Goal: Navigation & Orientation: Find specific page/section

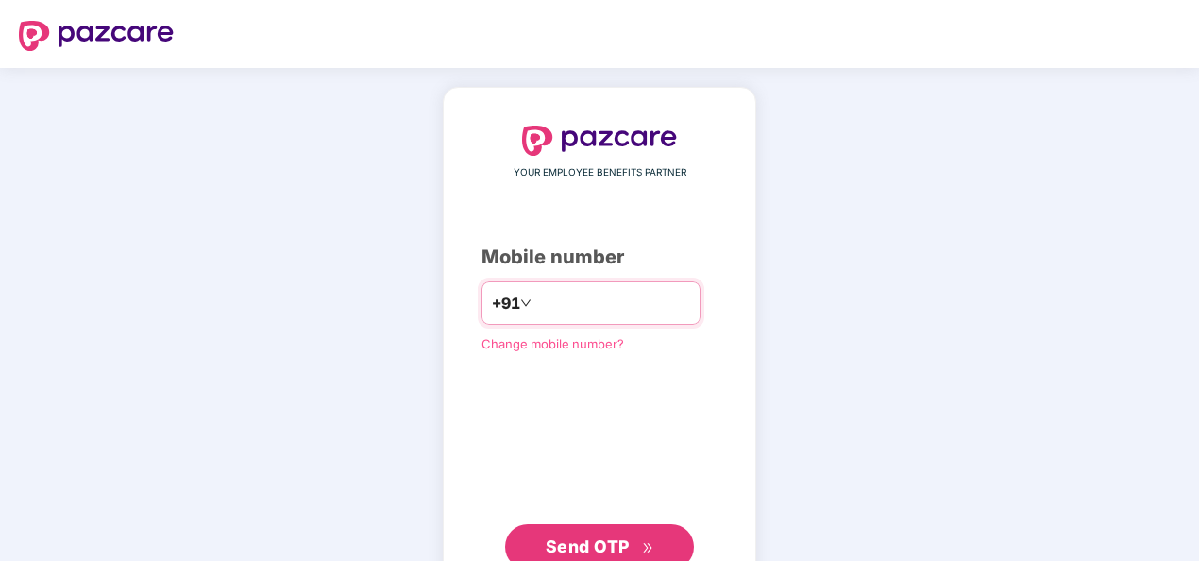
click at [535, 299] on input "**********" at bounding box center [612, 303] width 155 height 30
type input "**********"
click at [584, 533] on span "Send OTP" at bounding box center [599, 546] width 109 height 26
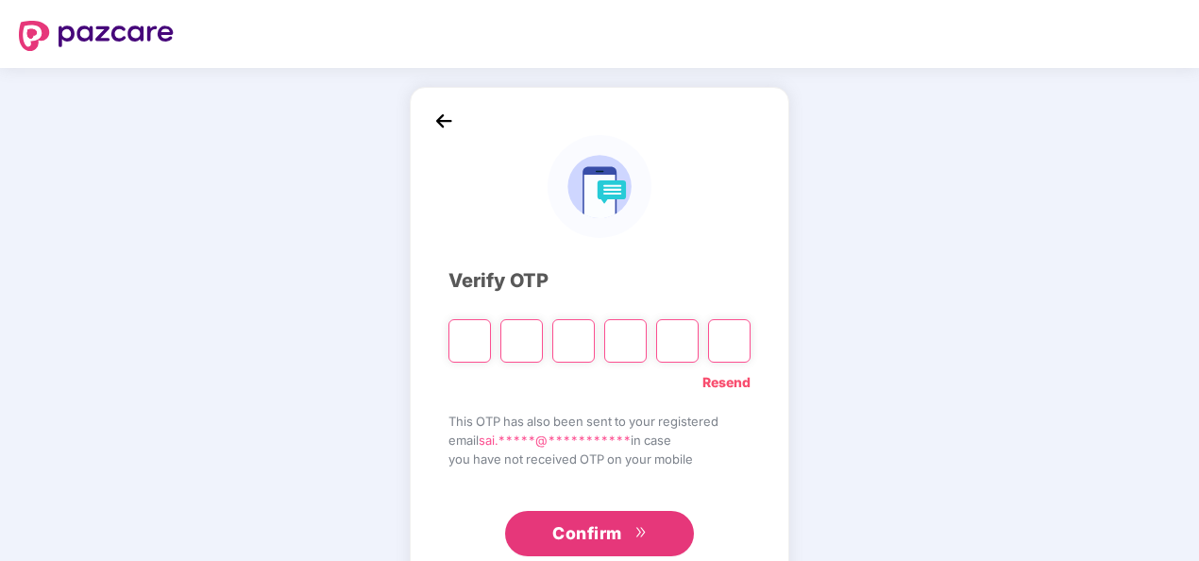
type input "*"
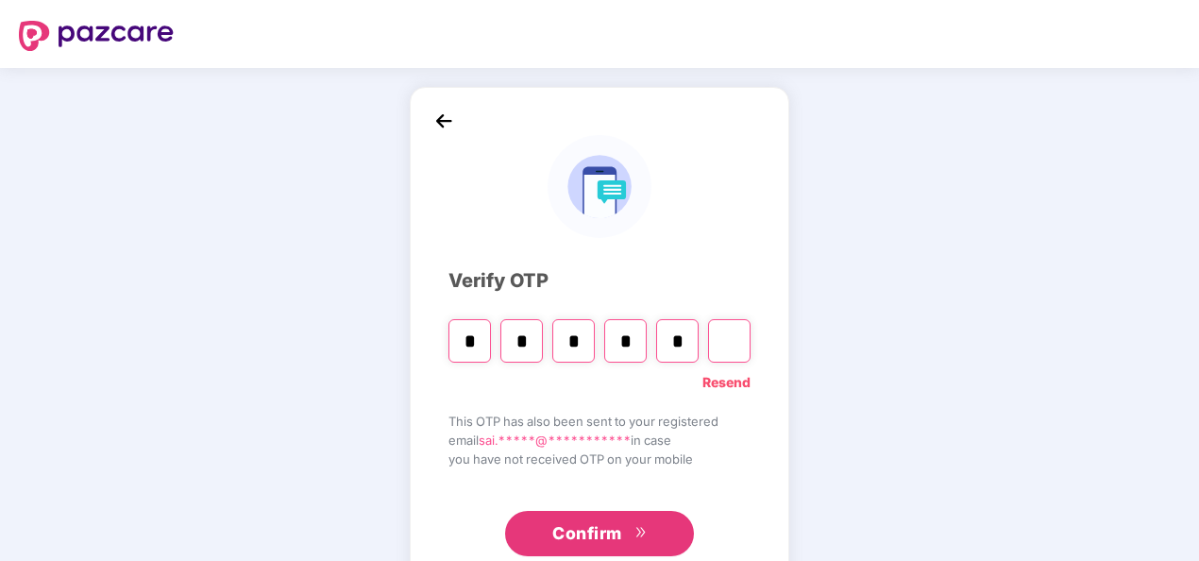
type input "*"
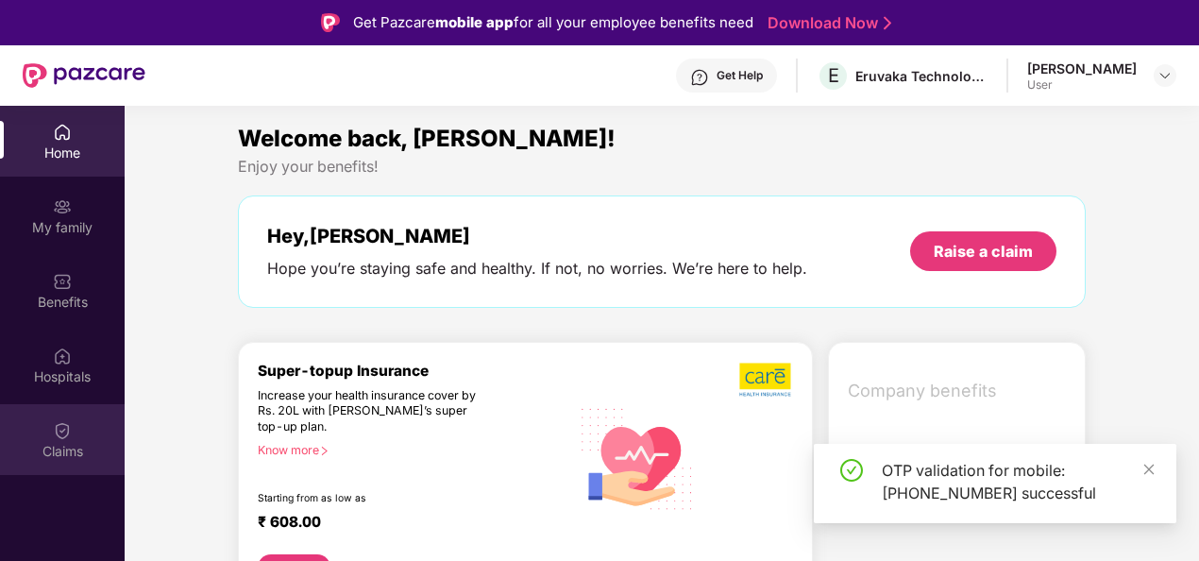
click at [64, 437] on img at bounding box center [62, 430] width 19 height 19
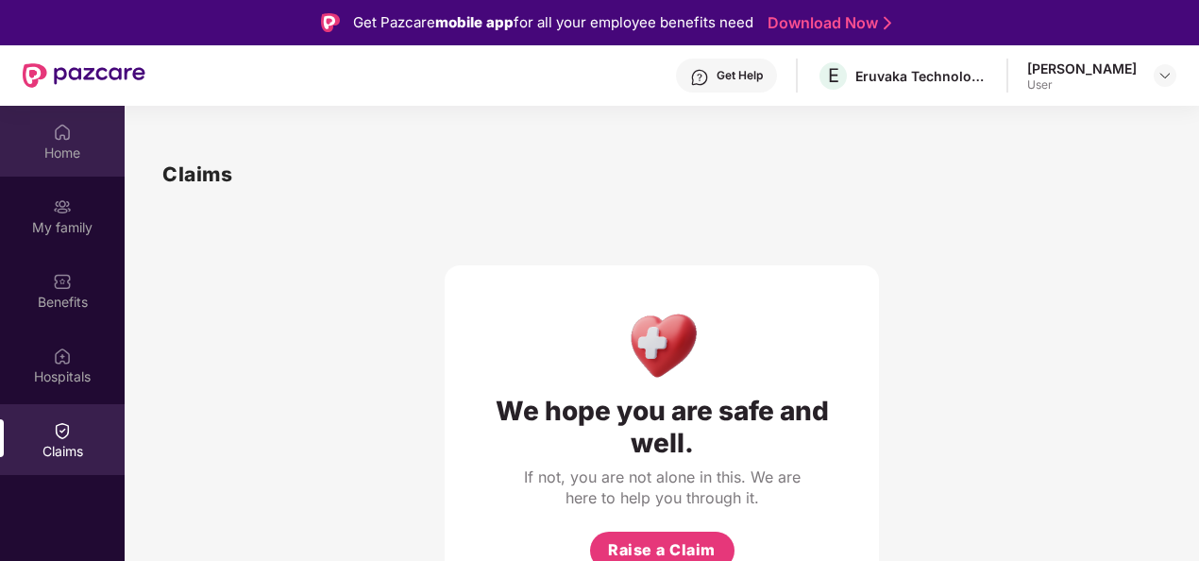
click at [72, 148] on div "Home" at bounding box center [62, 152] width 125 height 19
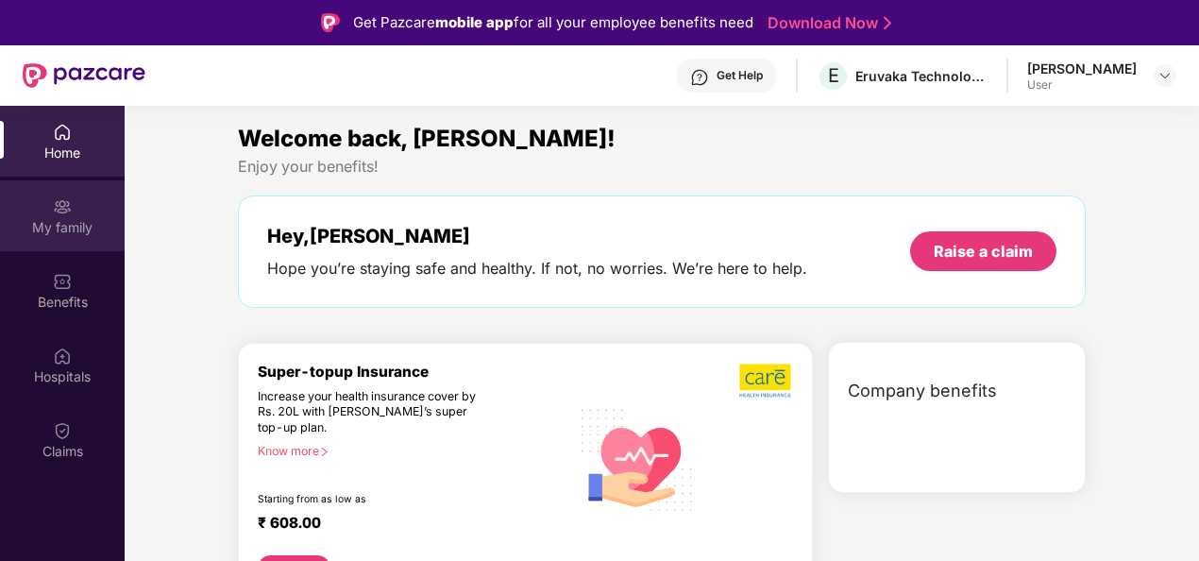
click at [77, 210] on div "My family" at bounding box center [62, 215] width 125 height 71
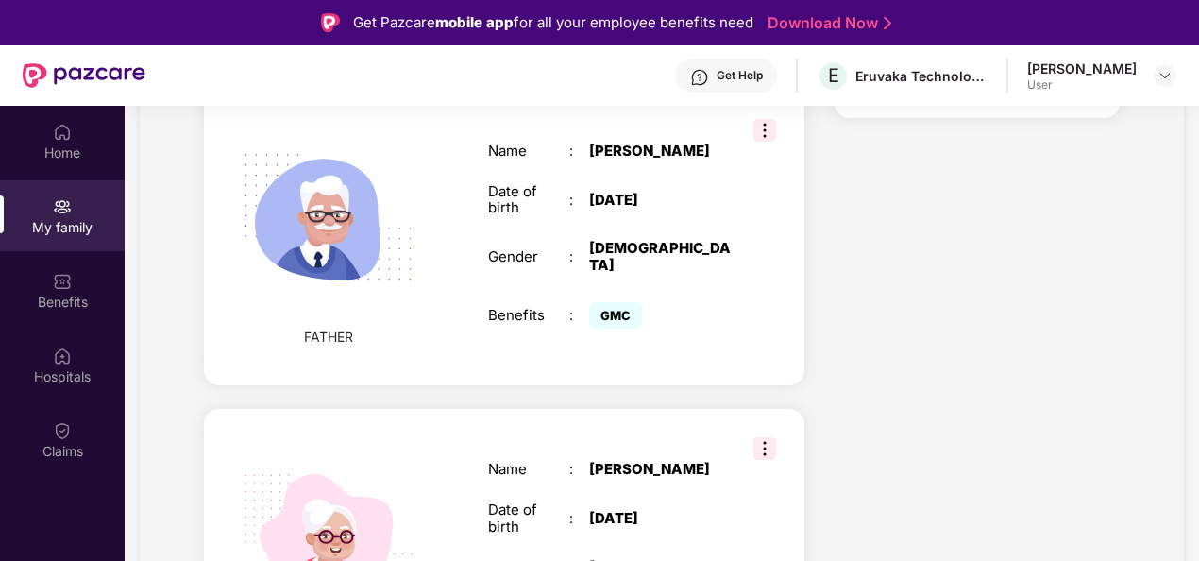
scroll to position [1416, 0]
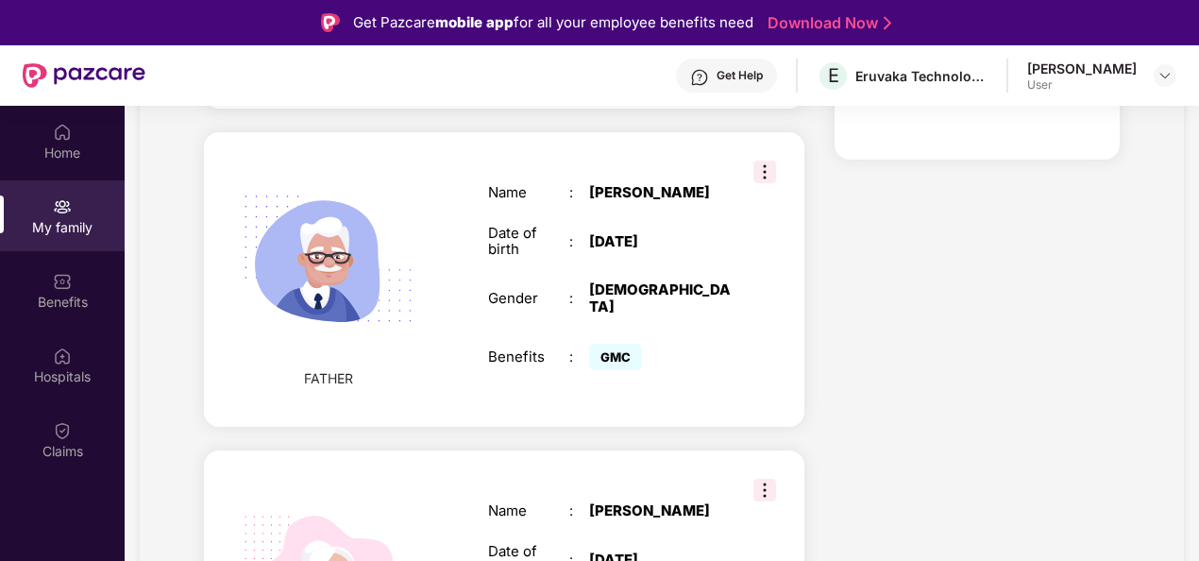
click at [754, 170] on img at bounding box center [764, 171] width 23 height 23
click at [593, 226] on div "Name : [PERSON_NAME] Date of birth : [DEMOGRAPHIC_DATA] Gender : [DEMOGRAPHIC_D…" at bounding box center [609, 279] width 281 height 238
click at [335, 358] on img at bounding box center [329, 260] width 218 height 218
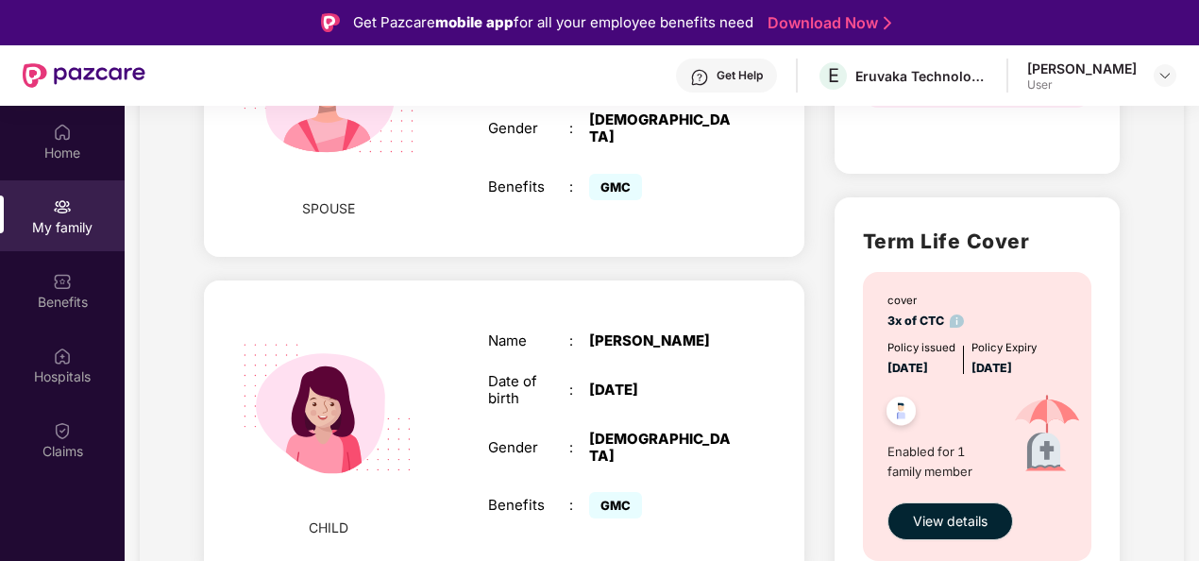
scroll to position [944, 0]
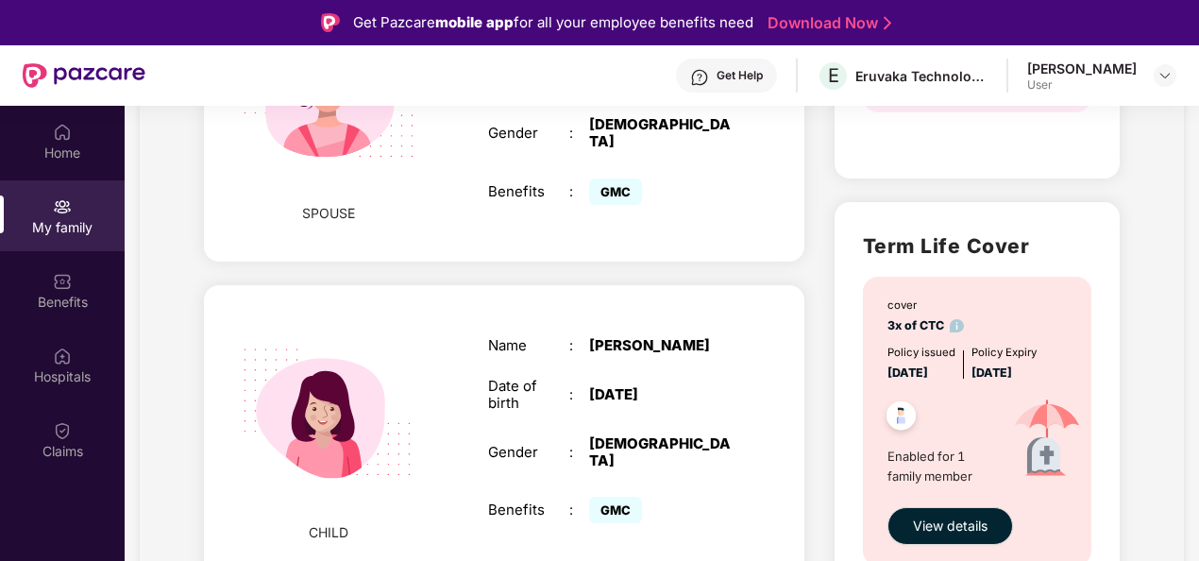
click at [1095, 77] on div "User" at bounding box center [1081, 84] width 109 height 15
drag, startPoint x: 1098, startPoint y: 83, endPoint x: 1161, endPoint y: 75, distance: 62.7
click at [1099, 83] on div "User" at bounding box center [1081, 84] width 109 height 15
click at [1157, 72] on img at bounding box center [1164, 75] width 15 height 15
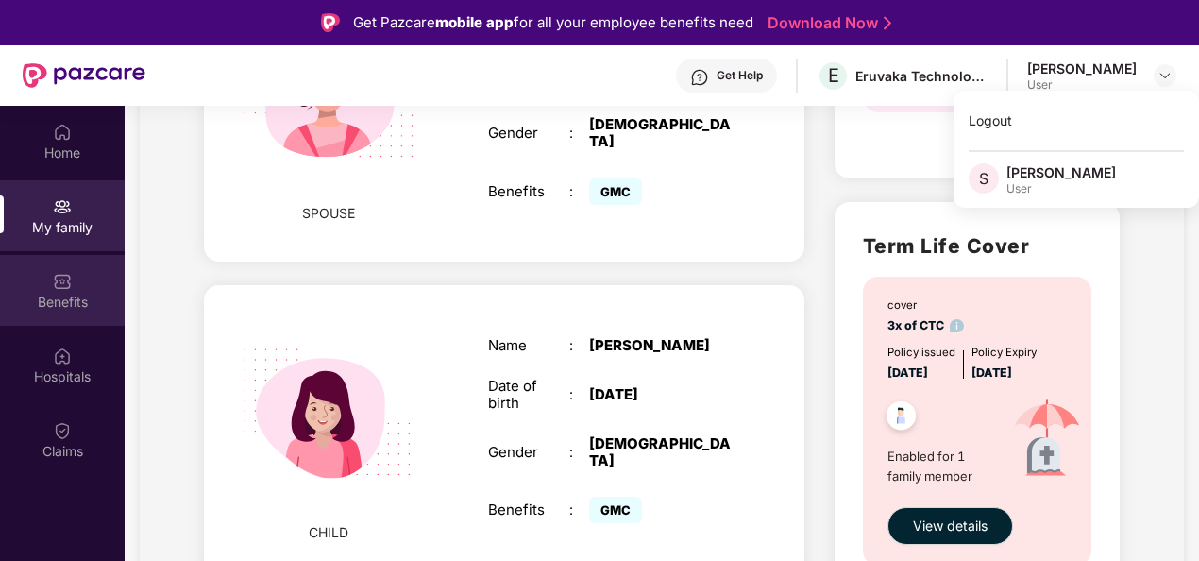
click at [55, 310] on div "Benefits" at bounding box center [62, 302] width 125 height 19
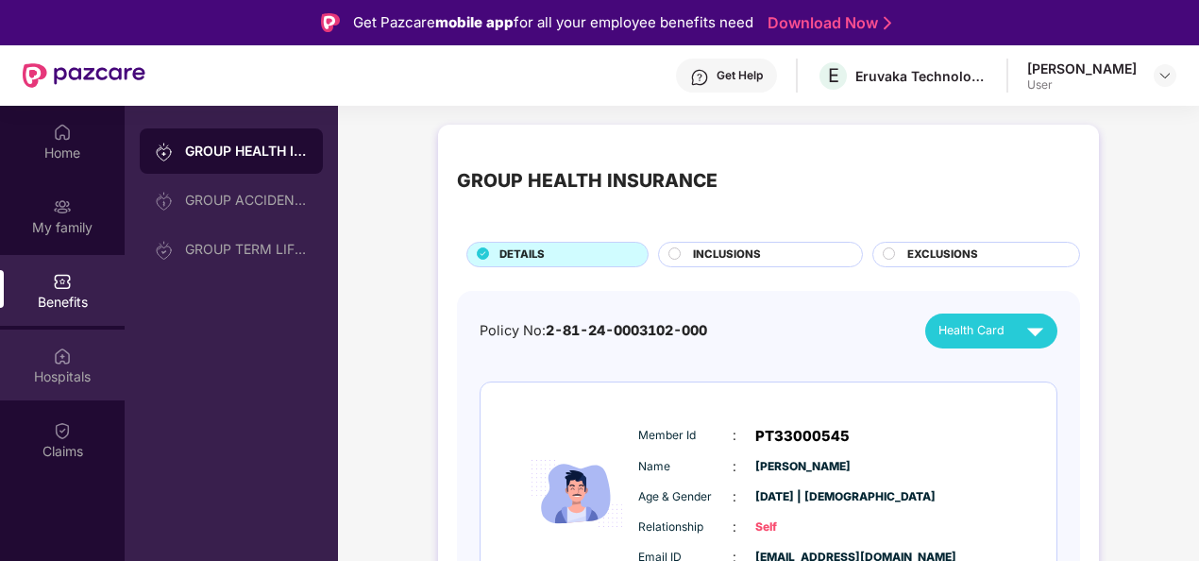
click at [60, 368] on div "Hospitals" at bounding box center [62, 376] width 125 height 19
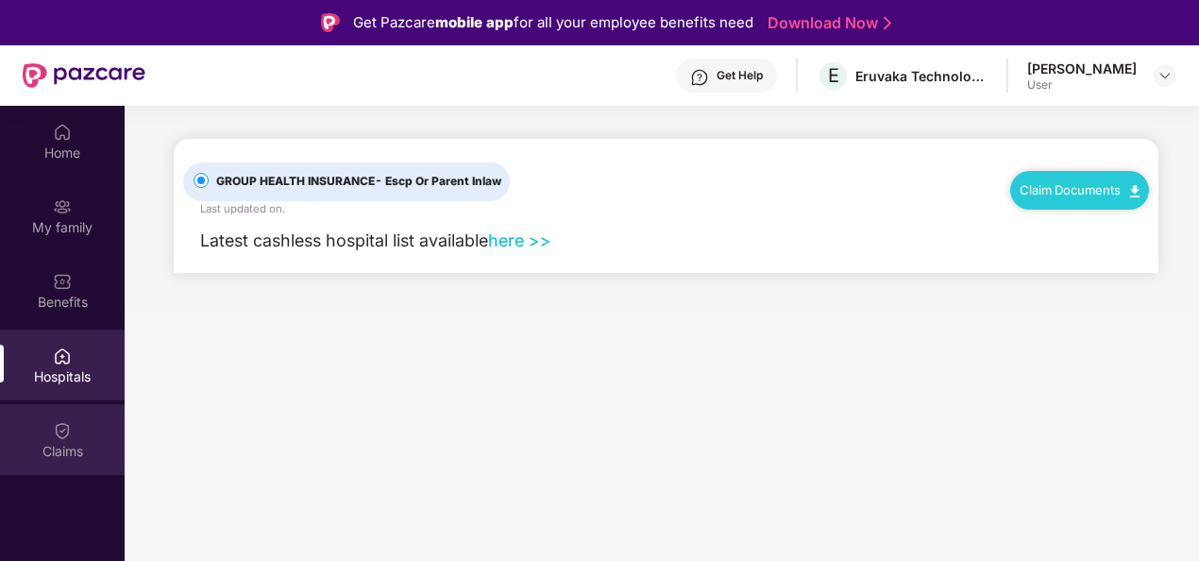
click at [49, 425] on div "Claims" at bounding box center [62, 439] width 125 height 71
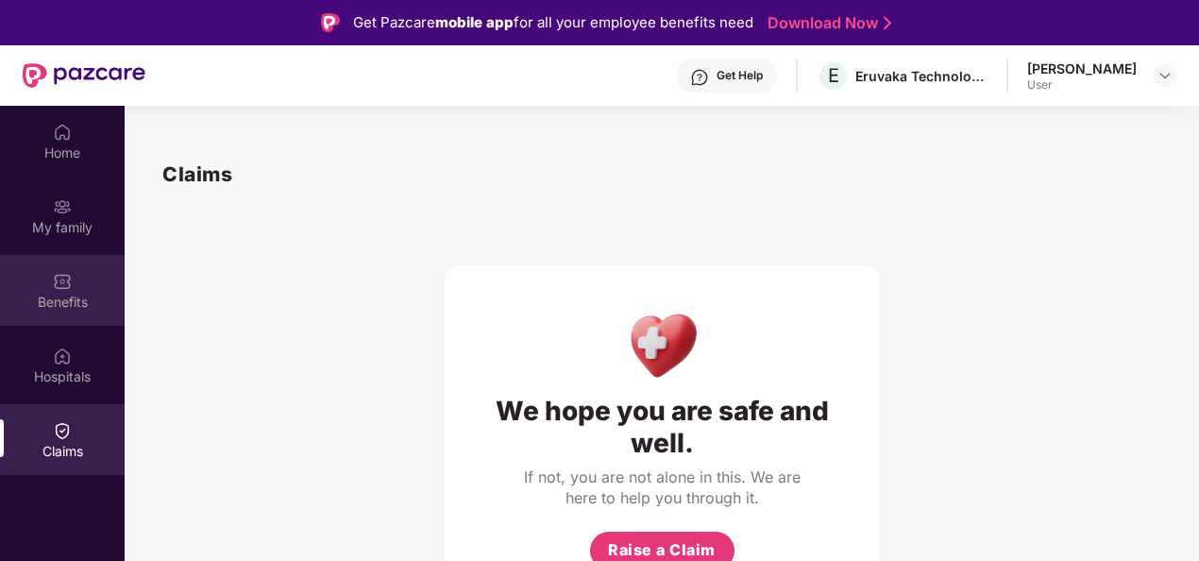
click at [68, 277] on img at bounding box center [62, 281] width 19 height 19
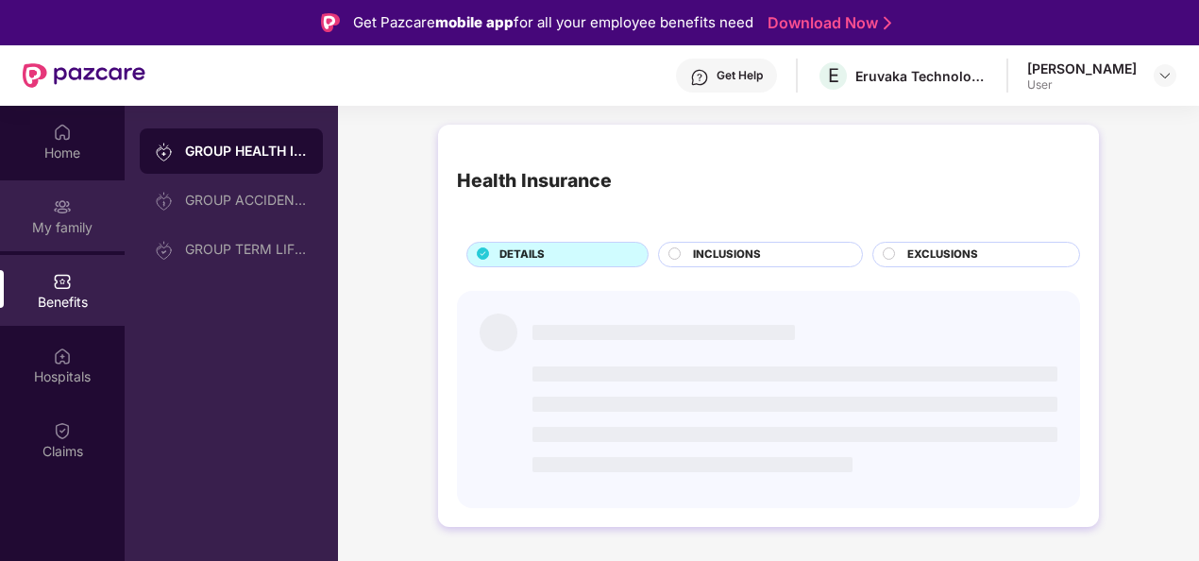
click at [69, 205] on img at bounding box center [62, 206] width 19 height 19
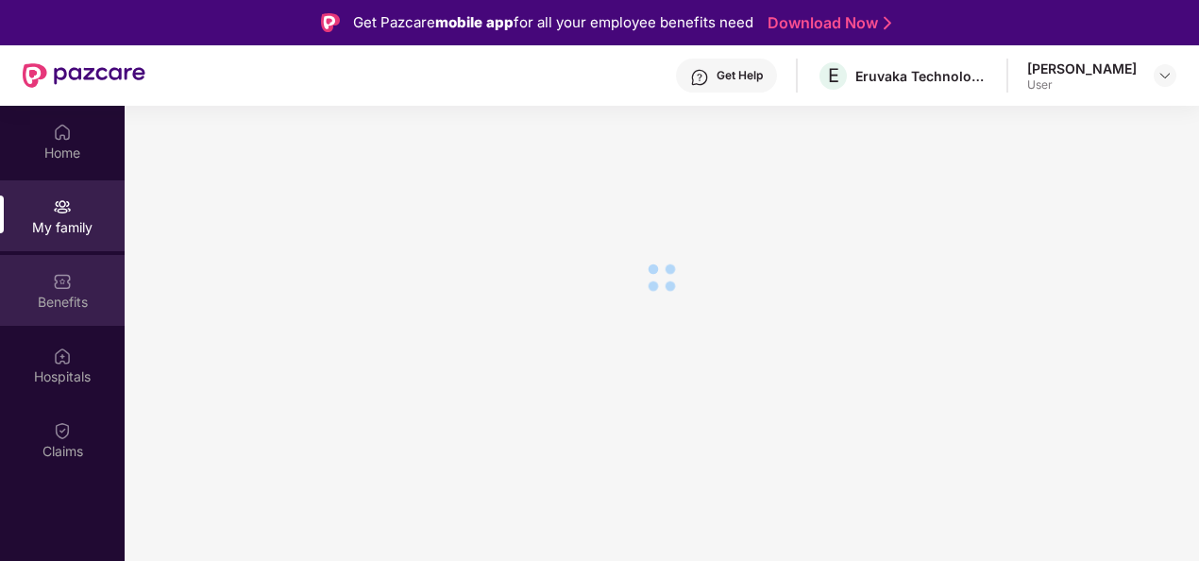
click at [61, 290] on img at bounding box center [62, 281] width 19 height 19
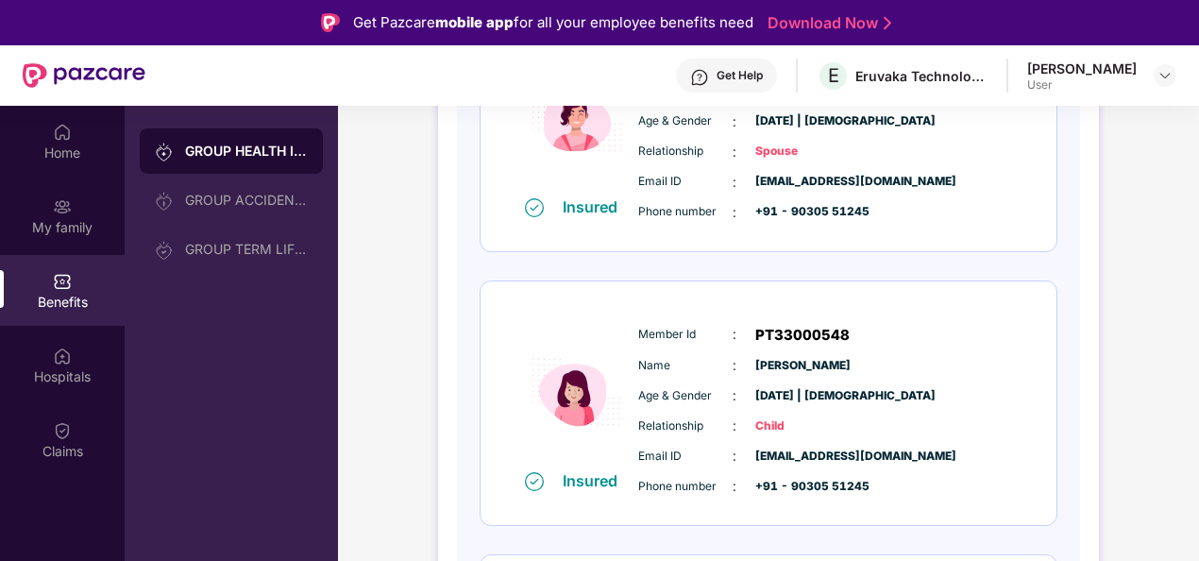
scroll to position [849, 0]
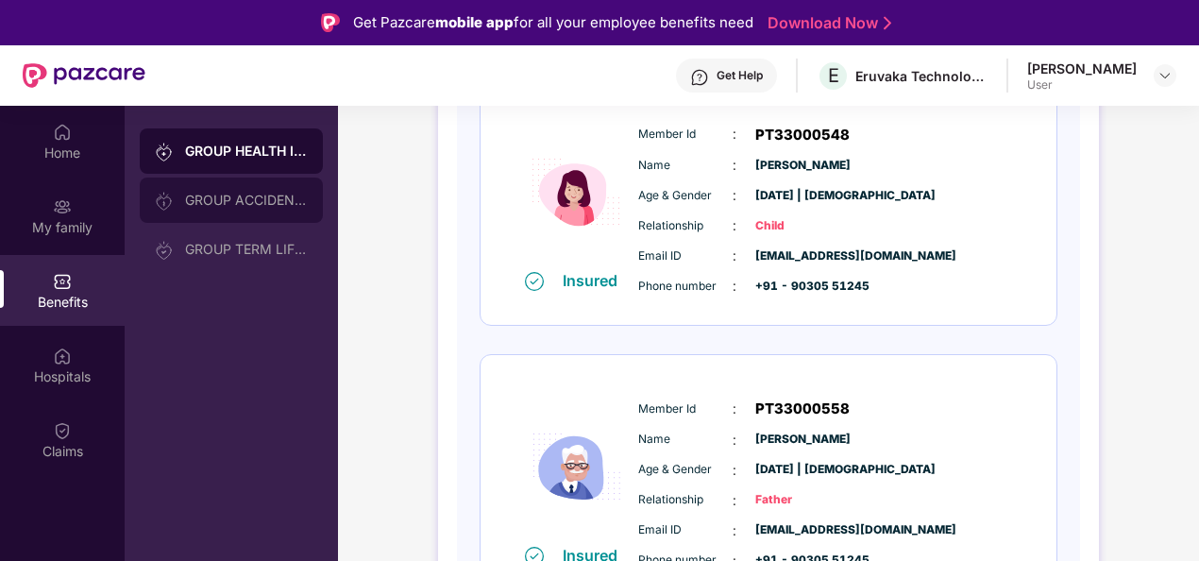
click at [236, 201] on div "GROUP ACCIDENTAL INSURANCE" at bounding box center [246, 200] width 123 height 15
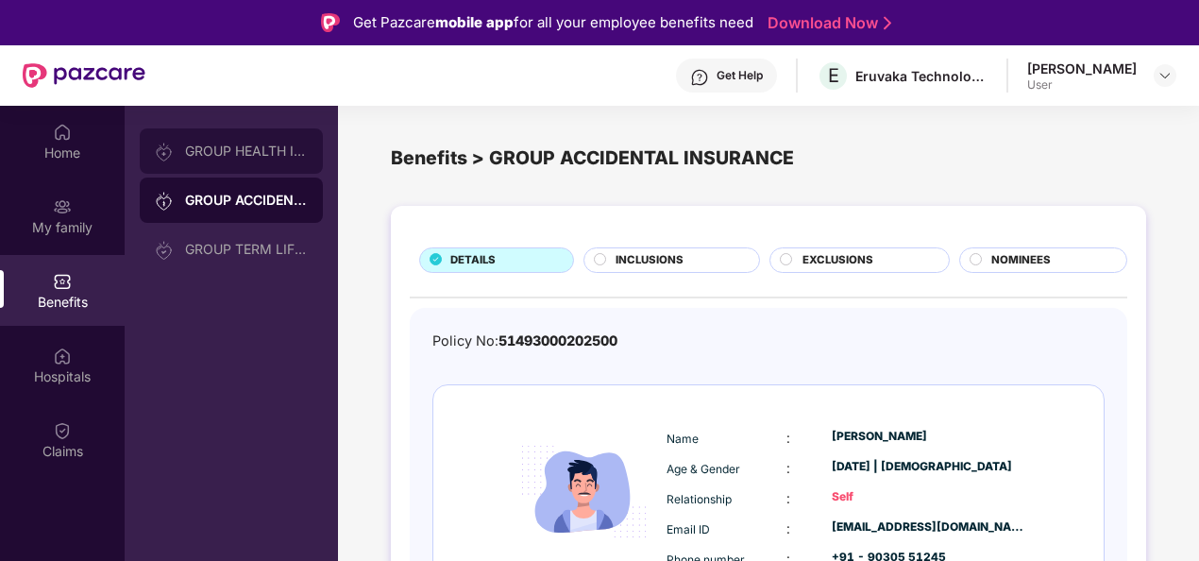
click at [260, 146] on div "GROUP HEALTH INSURANCE" at bounding box center [246, 150] width 123 height 15
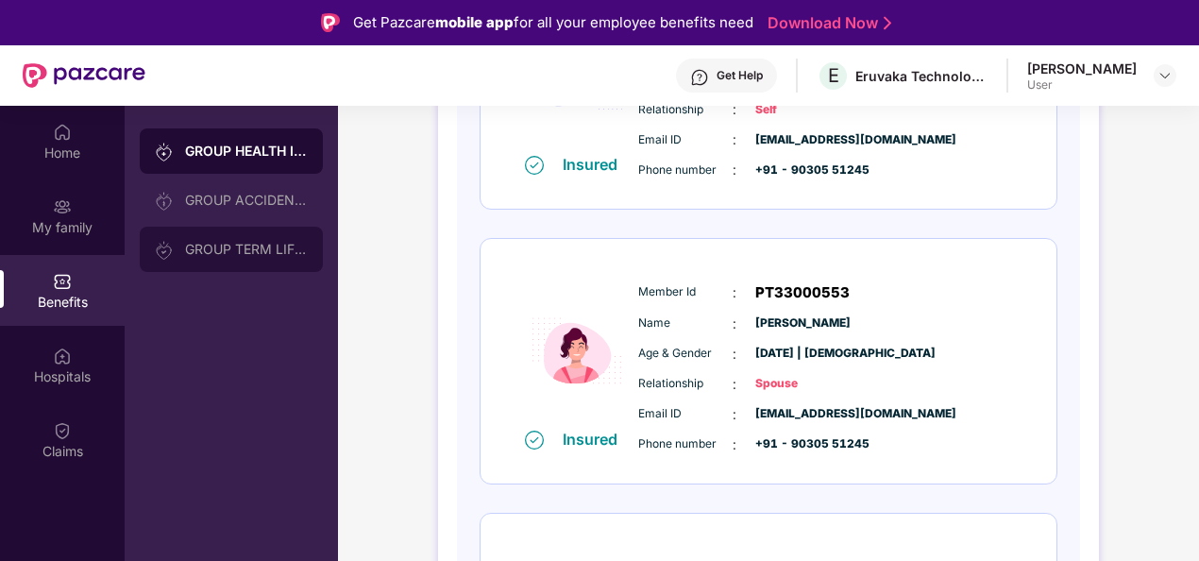
scroll to position [415, 0]
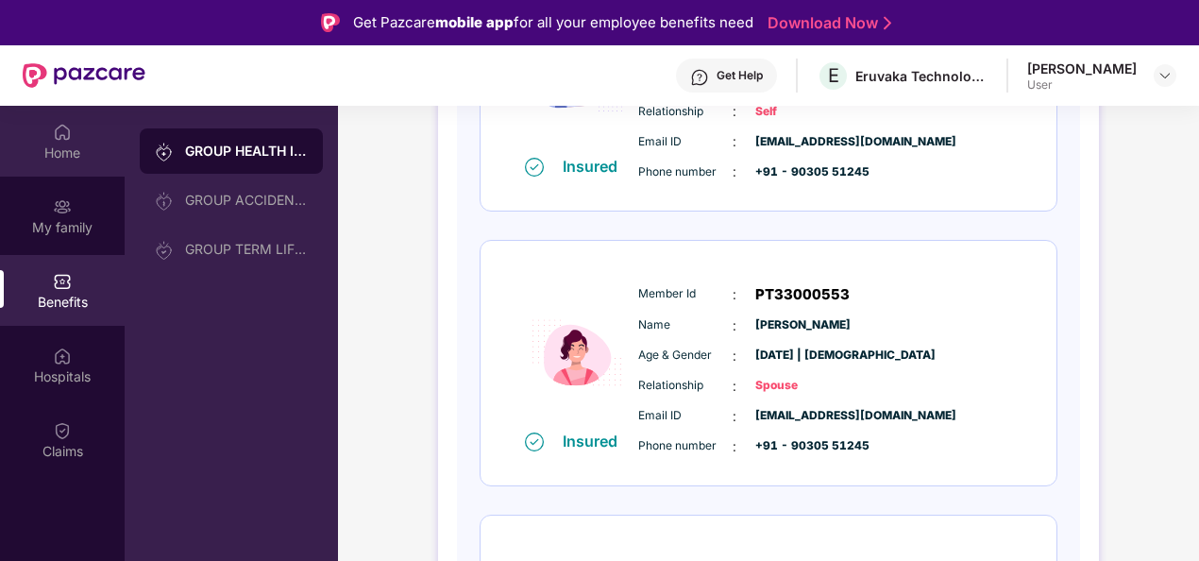
click at [57, 142] on div "Home" at bounding box center [62, 141] width 125 height 71
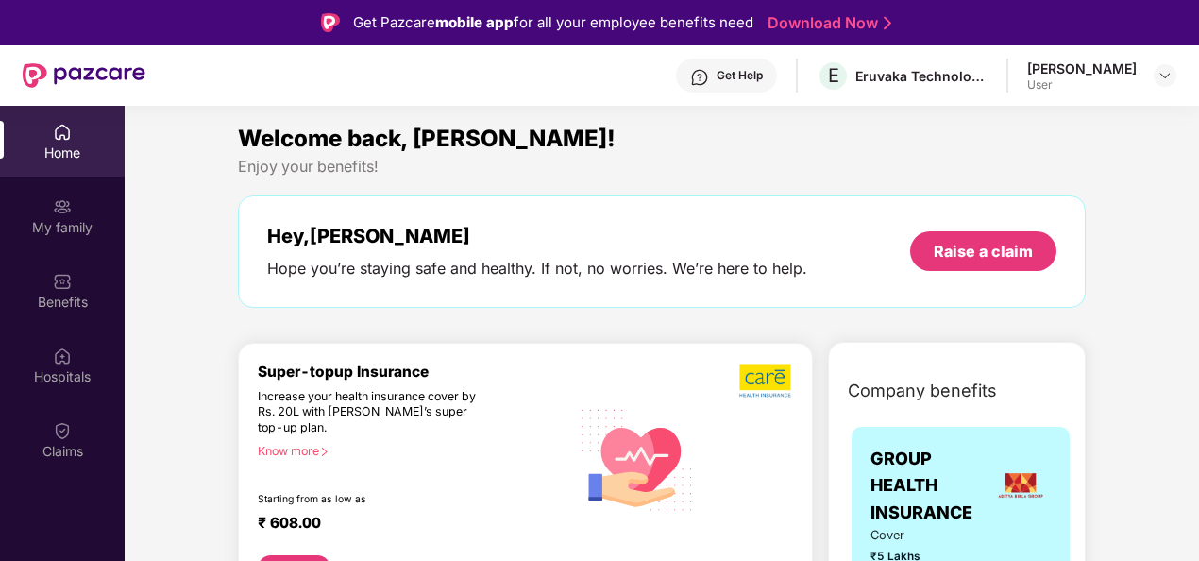
click at [1146, 75] on div "[PERSON_NAME] User" at bounding box center [1101, 75] width 149 height 33
